Goal: Navigation & Orientation: Find specific page/section

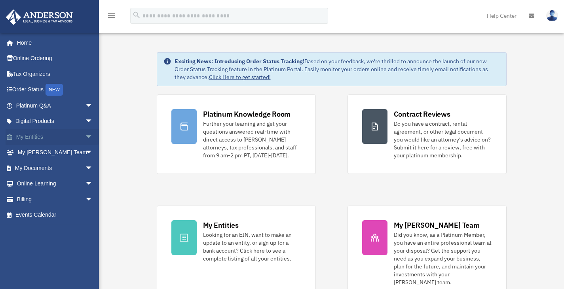
click at [40, 132] on link "My Entities arrow_drop_down" at bounding box center [55, 137] width 99 height 16
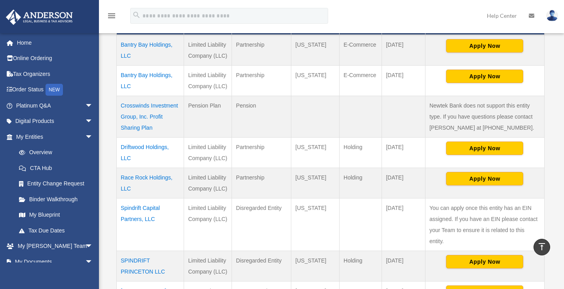
scroll to position [158, 0]
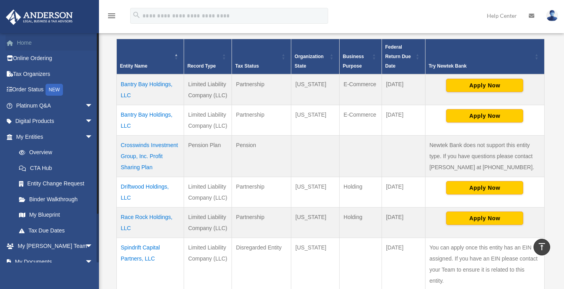
click at [30, 44] on link "Home" at bounding box center [55, 43] width 99 height 16
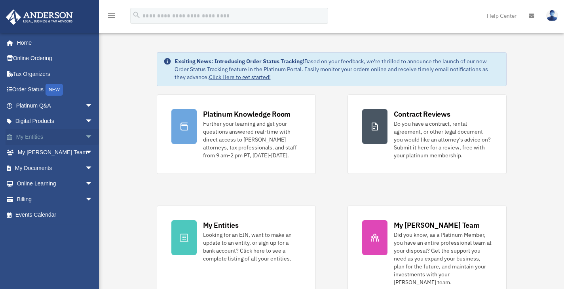
click at [85, 135] on span "arrow_drop_down" at bounding box center [93, 137] width 16 height 16
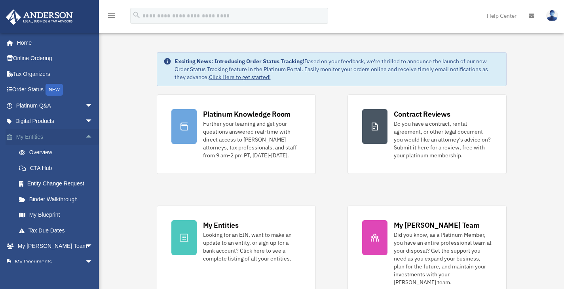
click at [34, 134] on link "My Entities arrow_drop_up" at bounding box center [55, 137] width 99 height 16
click at [42, 149] on link "Overview" at bounding box center [58, 153] width 94 height 16
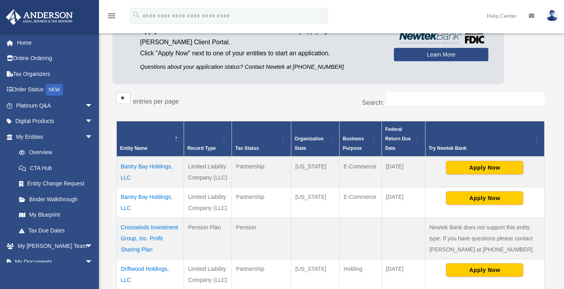
scroll to position [79, 0]
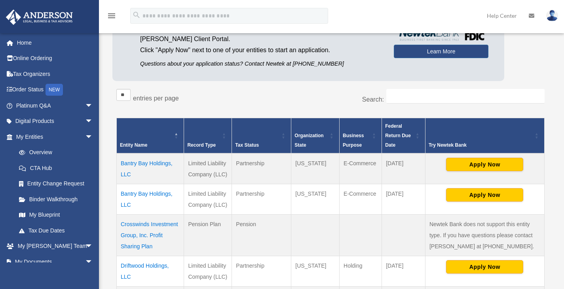
click at [150, 194] on td "Bantry Bay Holdings, LLC" at bounding box center [150, 199] width 67 height 30
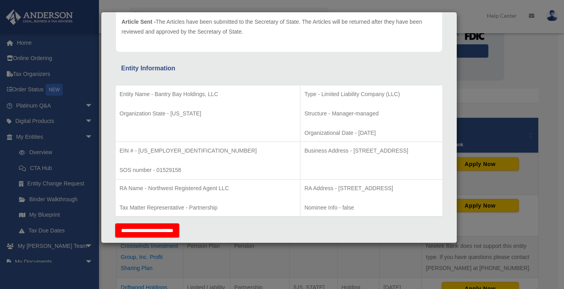
scroll to position [0, 0]
